Goal: Complete application form: Complete application form

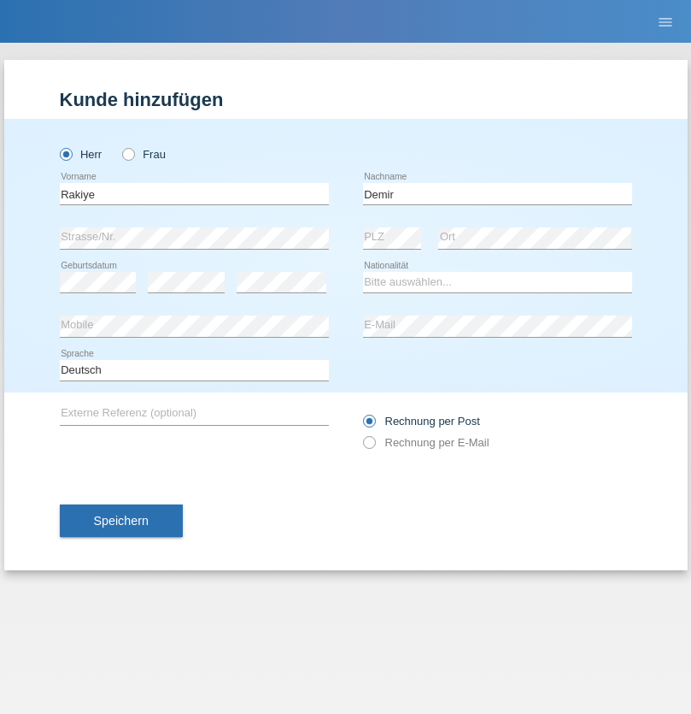
type input "Demir"
select select "TR"
select select "C"
select select "18"
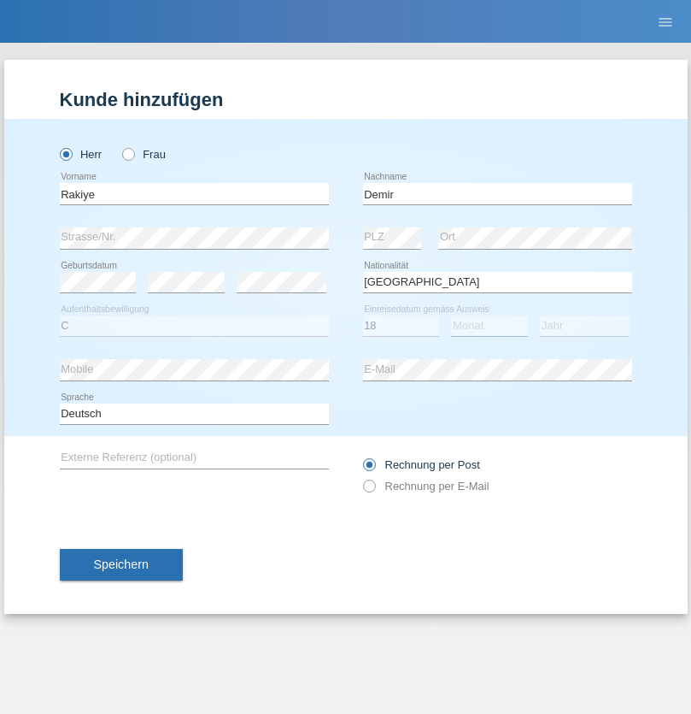
select select "08"
select select "2018"
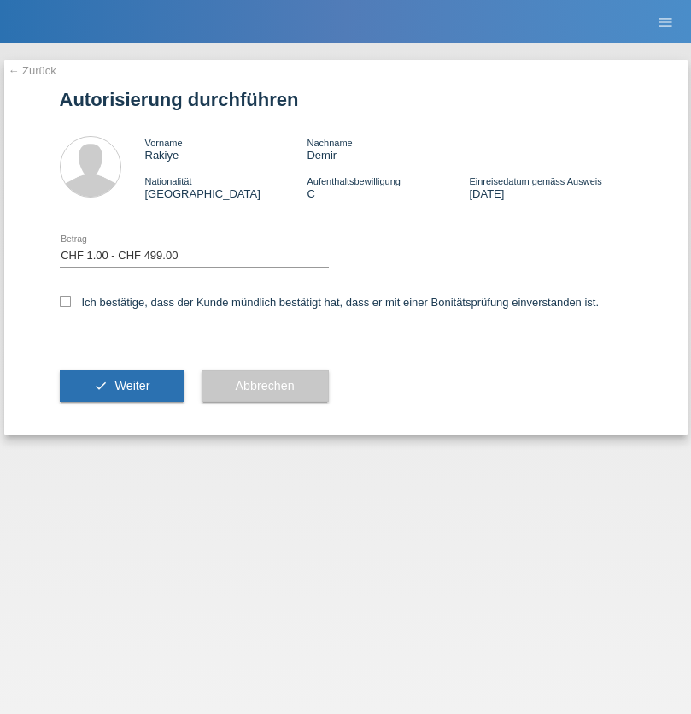
select select "1"
checkbox input "true"
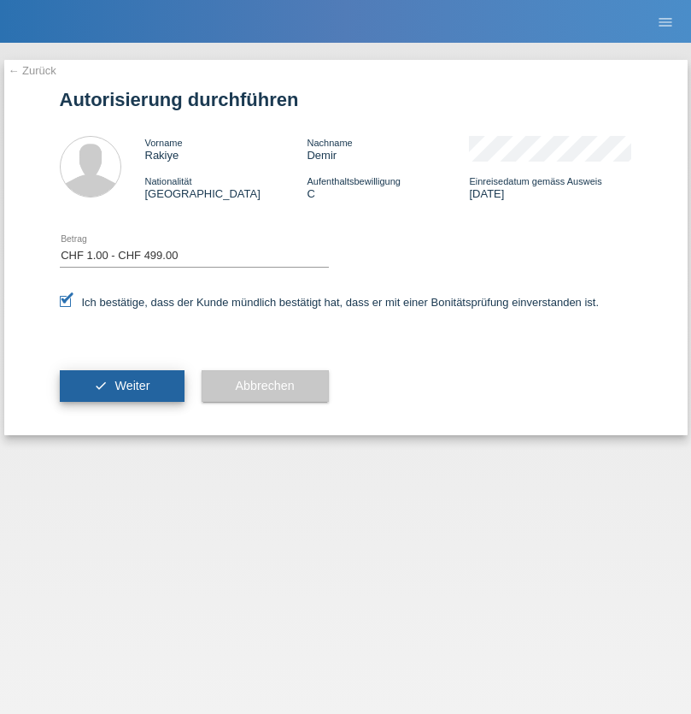
click at [121, 385] on span "Weiter" at bounding box center [132, 386] width 35 height 14
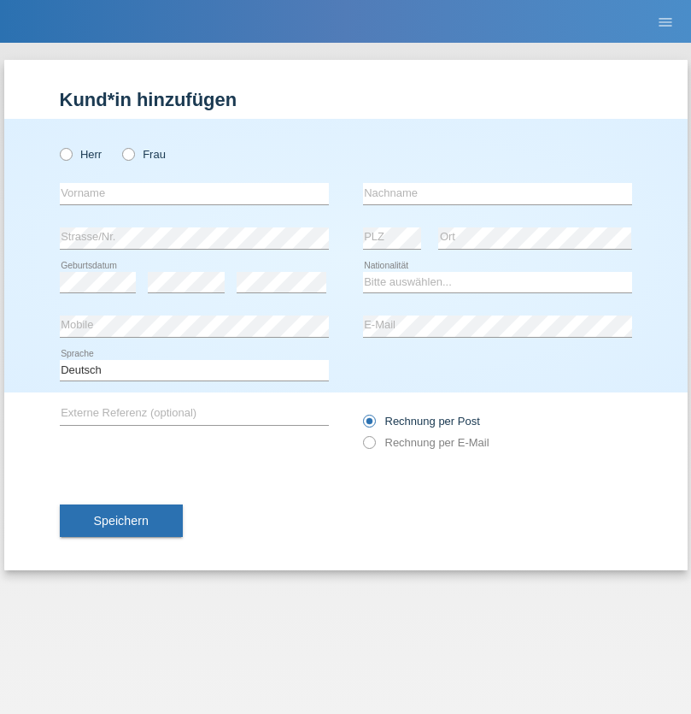
radio input "true"
click at [194, 193] on input "text" at bounding box center [194, 193] width 269 height 21
type input "Sofia"
click at [497, 193] on input "text" at bounding box center [497, 193] width 269 height 21
type input "RUMIATO"
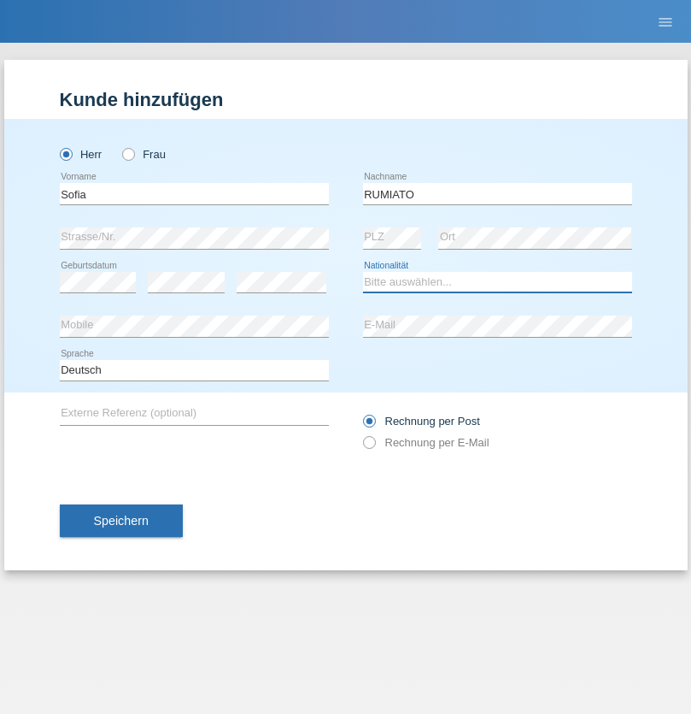
select select "CH"
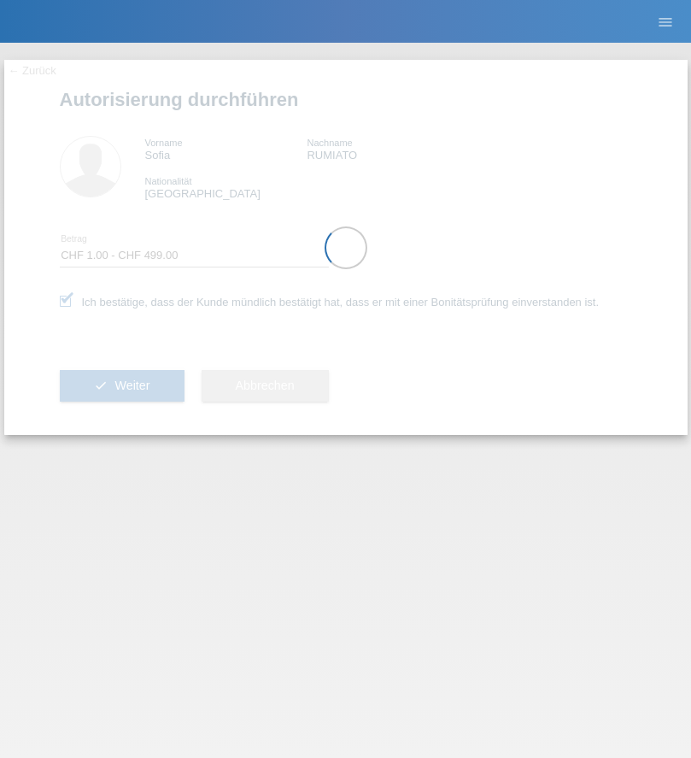
select select "1"
